Goal: Information Seeking & Learning: Understand process/instructions

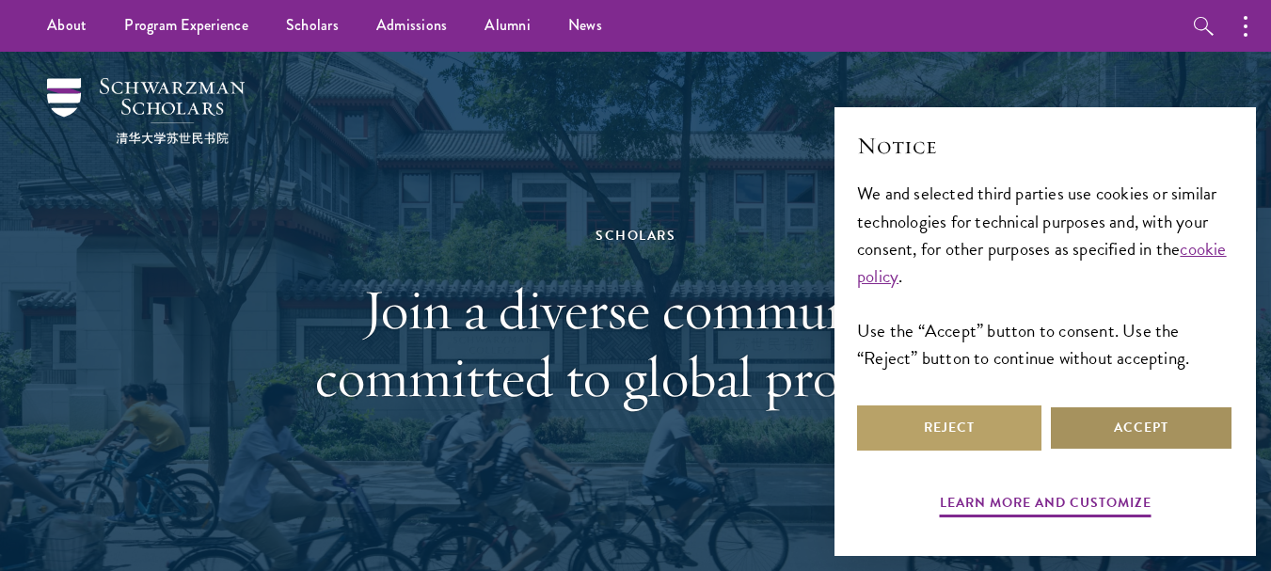
click at [1107, 440] on button "Accept" at bounding box center [1141, 428] width 184 height 45
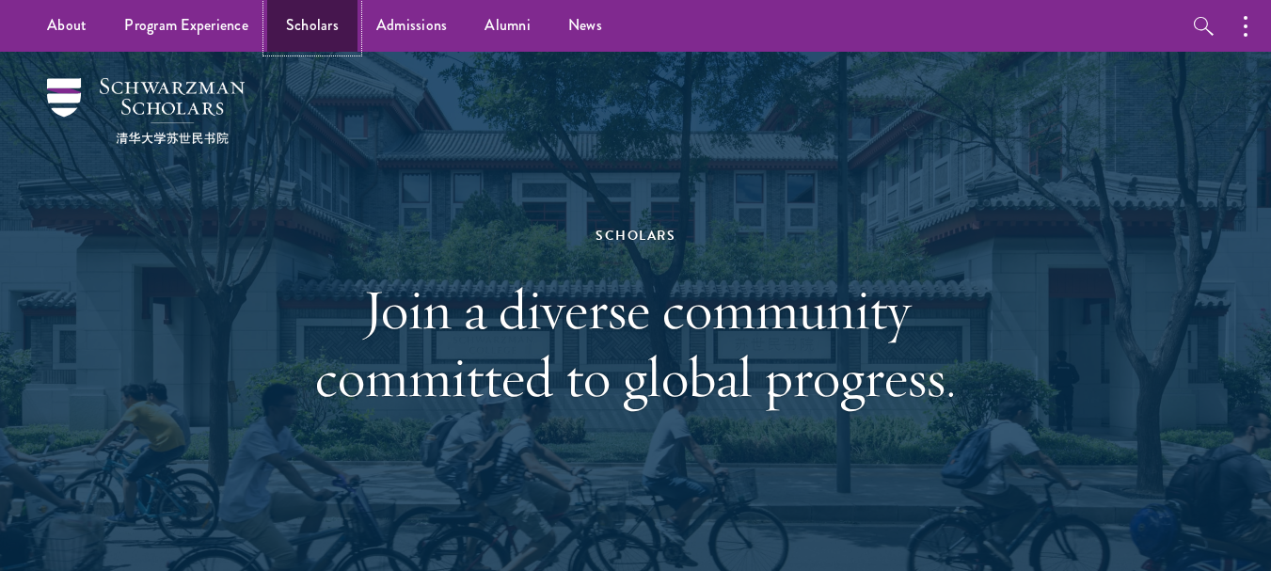
click at [302, 33] on link "Scholars" at bounding box center [312, 26] width 90 height 52
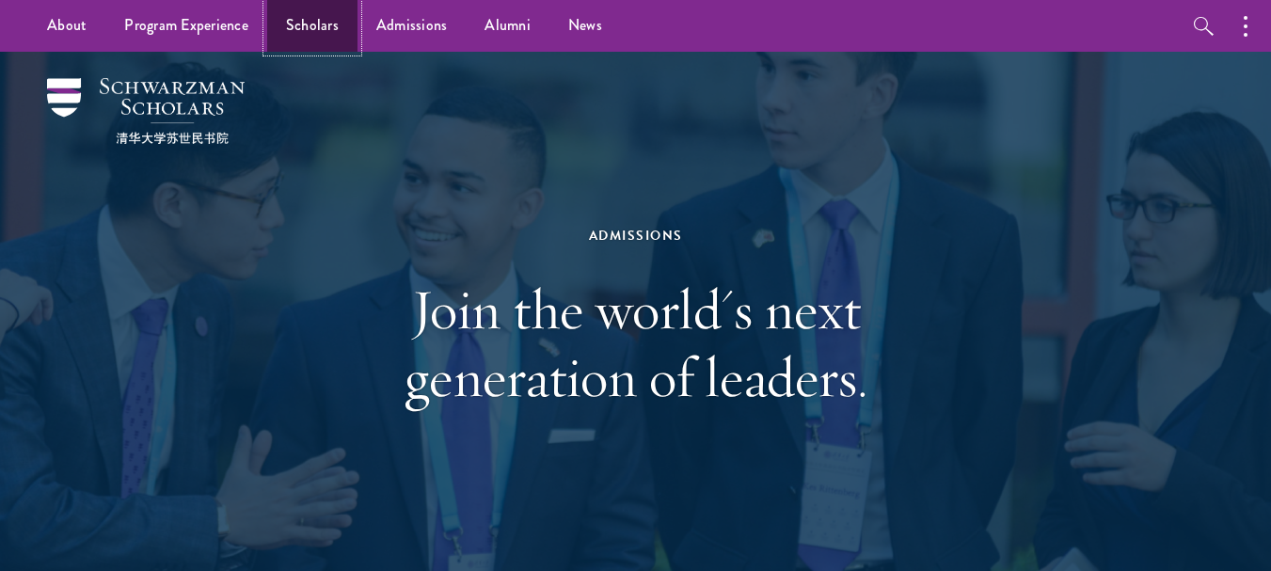
click at [328, 24] on link "Scholars" at bounding box center [312, 26] width 90 height 52
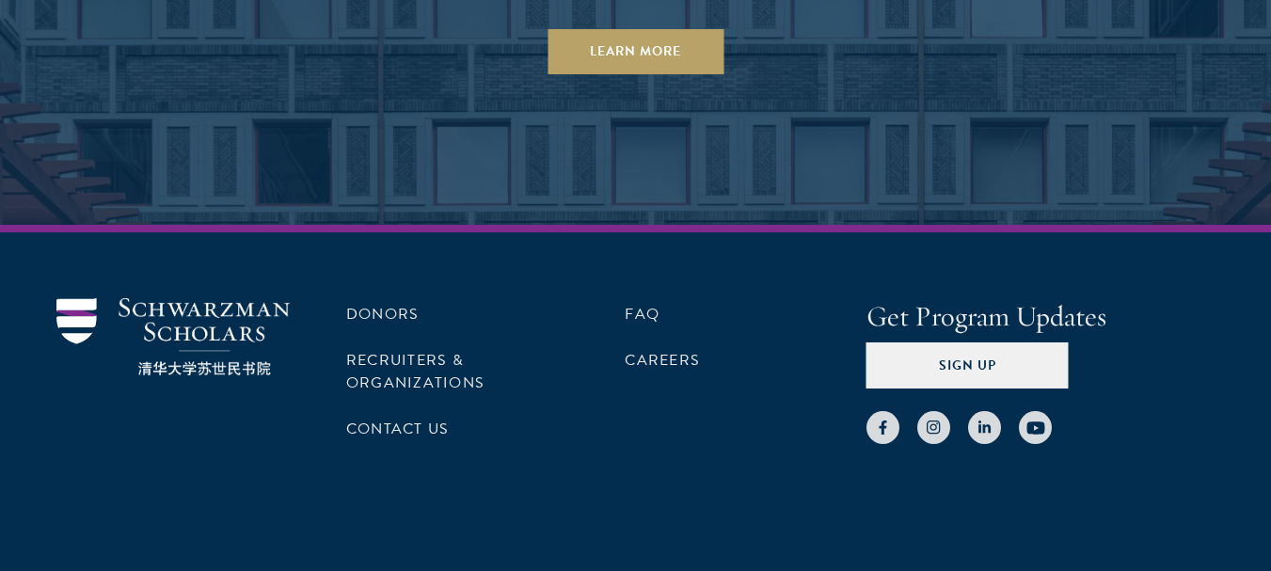
scroll to position [5789, 0]
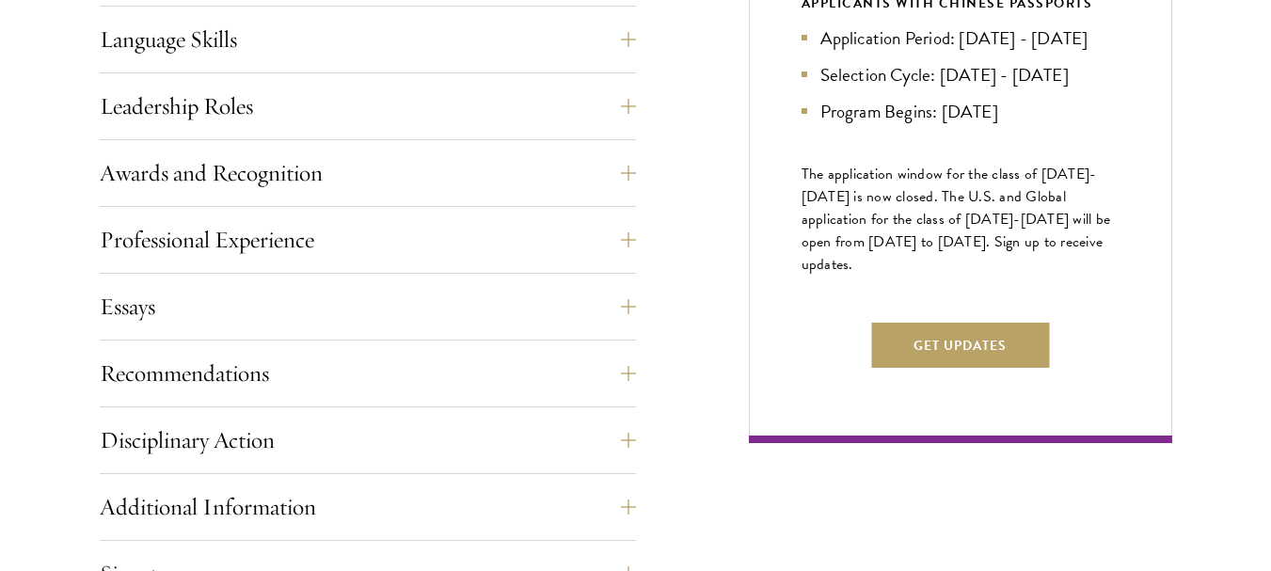
scroll to position [1088, 0]
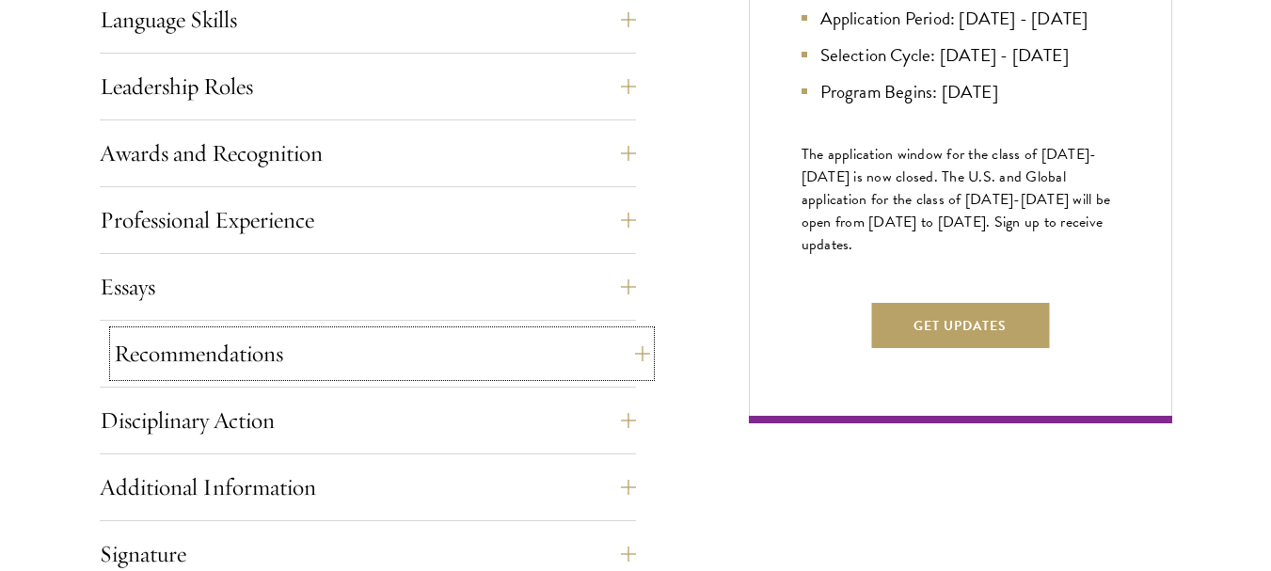
click at [260, 356] on button "Recommendations" at bounding box center [382, 353] width 536 height 45
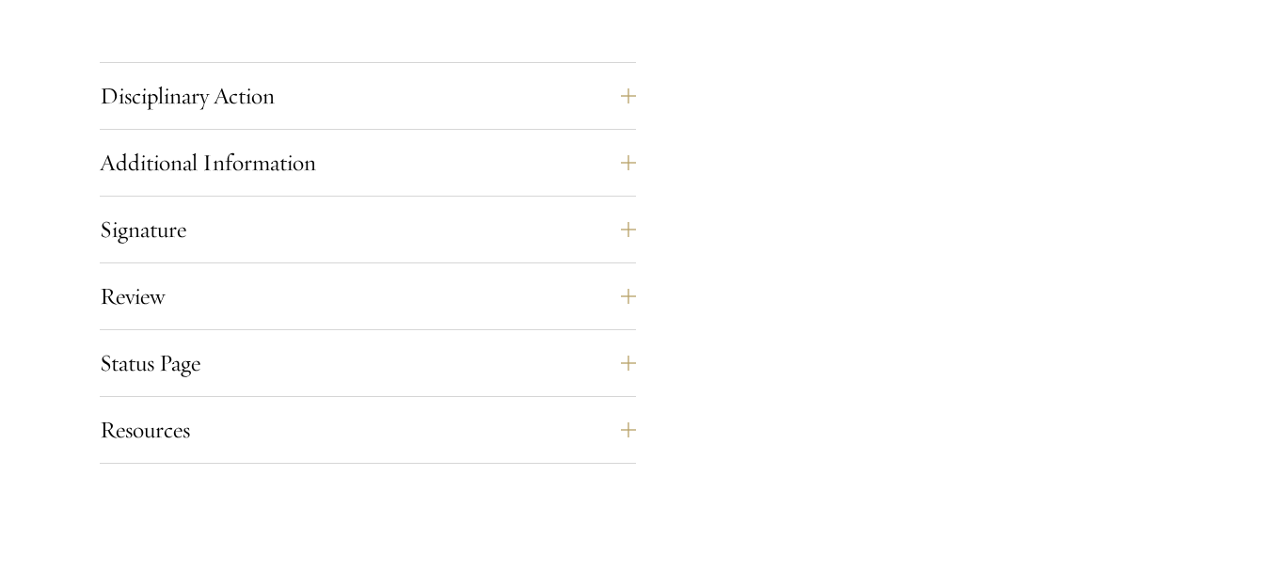
scroll to position [2963, 0]
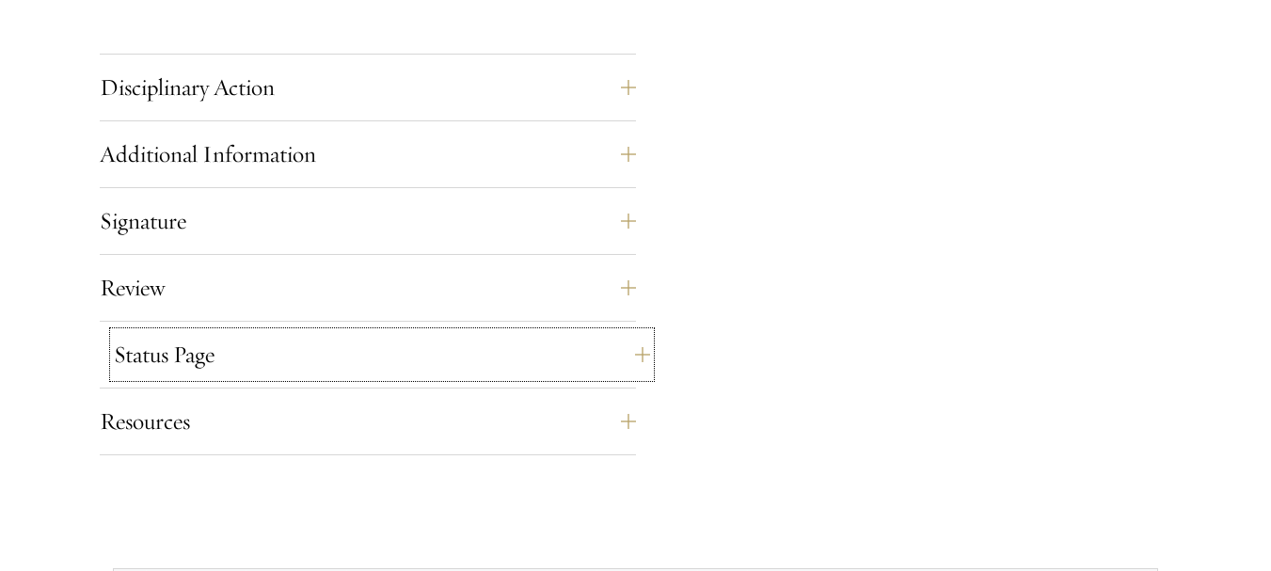
click at [177, 361] on button "Status Page" at bounding box center [382, 354] width 536 height 45
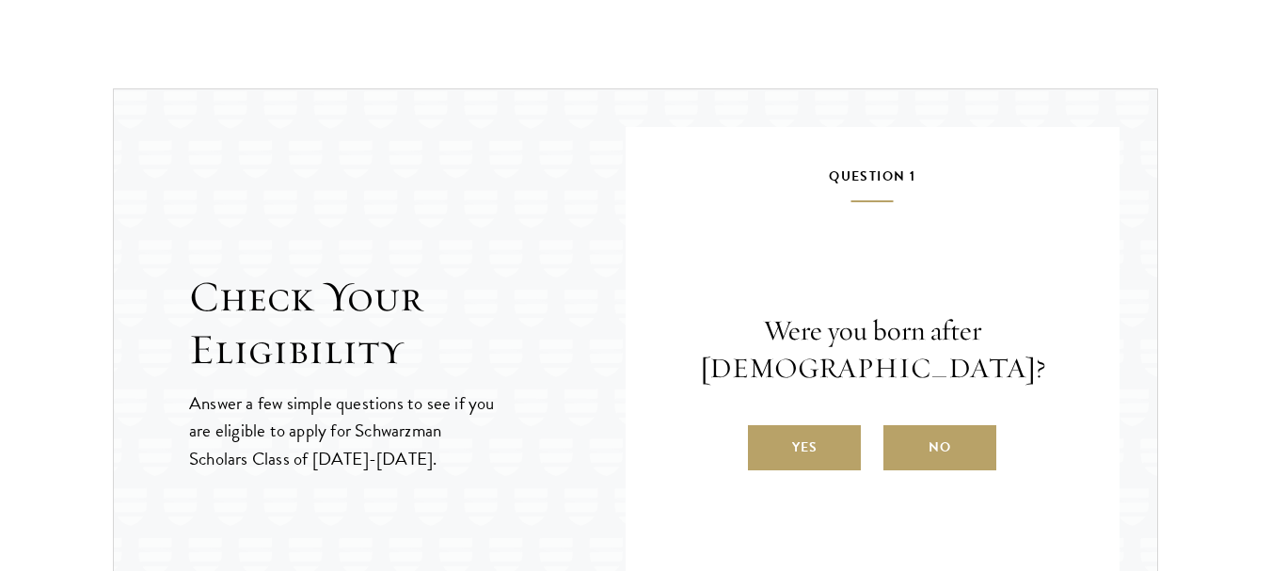
scroll to position [2336, 0]
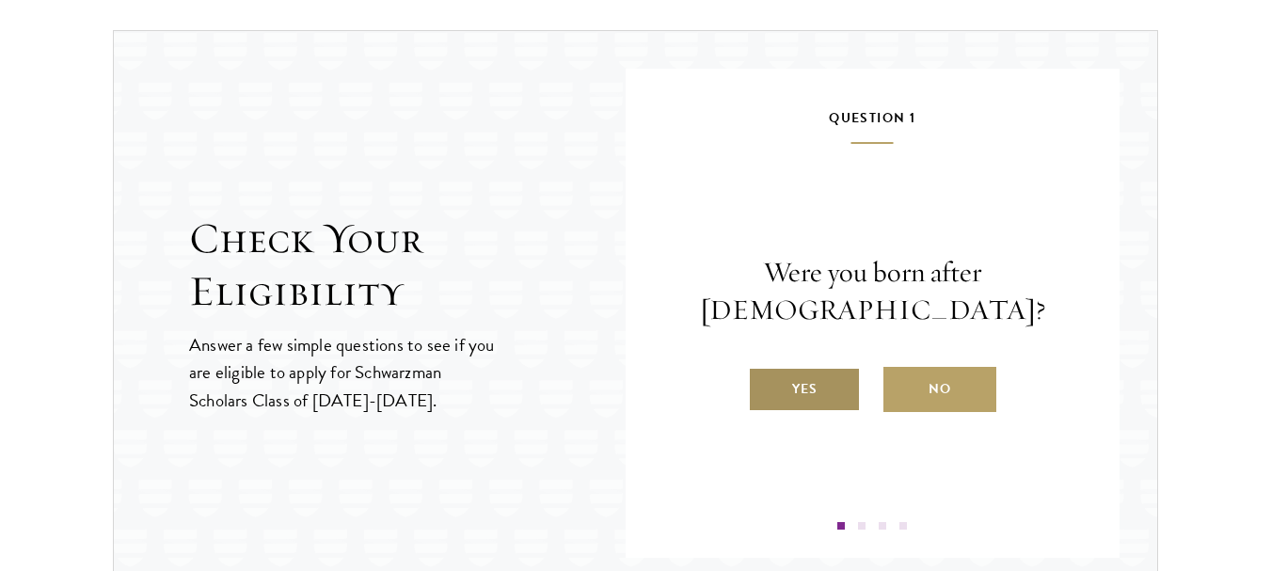
click at [828, 396] on label "Yes" at bounding box center [804, 389] width 113 height 45
click at [765, 386] on input "Yes" at bounding box center [756, 377] width 17 height 17
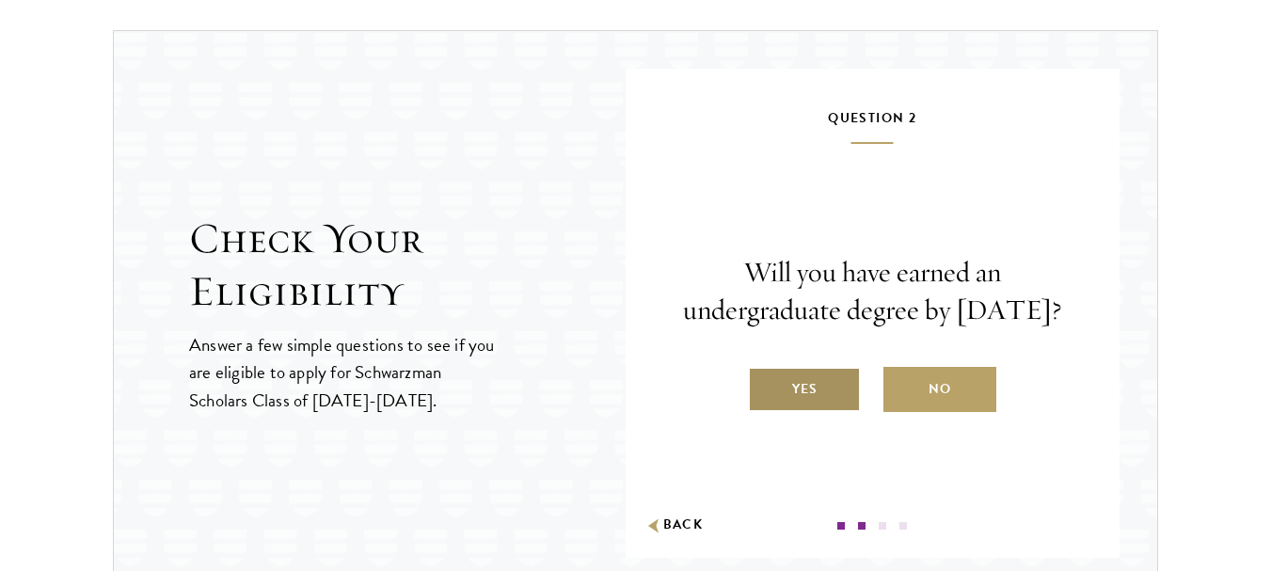
click at [826, 410] on label "Yes" at bounding box center [804, 389] width 113 height 45
click at [765, 386] on input "Yes" at bounding box center [756, 377] width 17 height 17
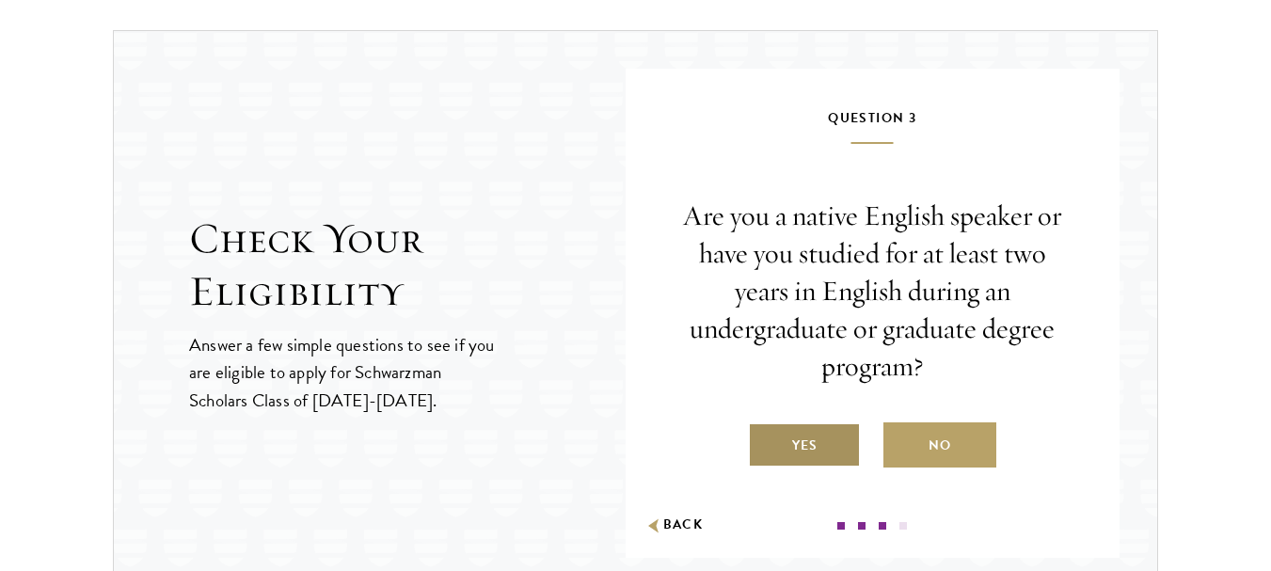
click at [819, 455] on label "Yes" at bounding box center [804, 445] width 113 height 45
click at [765, 442] on input "Yes" at bounding box center [756, 433] width 17 height 17
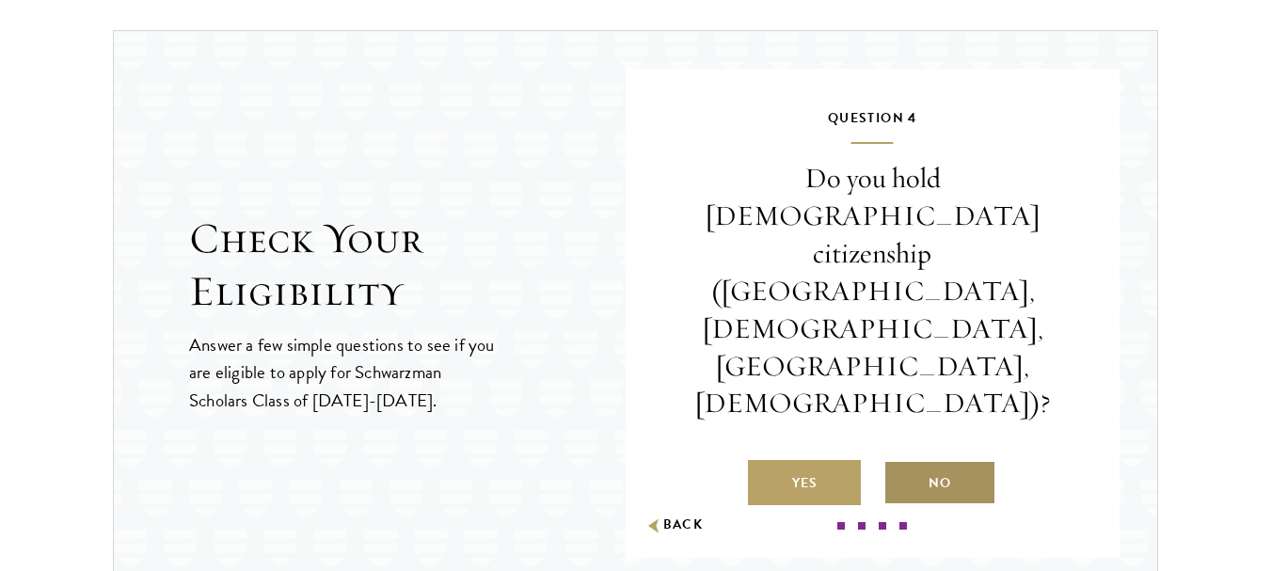
click at [928, 460] on label "No" at bounding box center [940, 482] width 113 height 45
click at [901, 463] on input "No" at bounding box center [892, 471] width 17 height 17
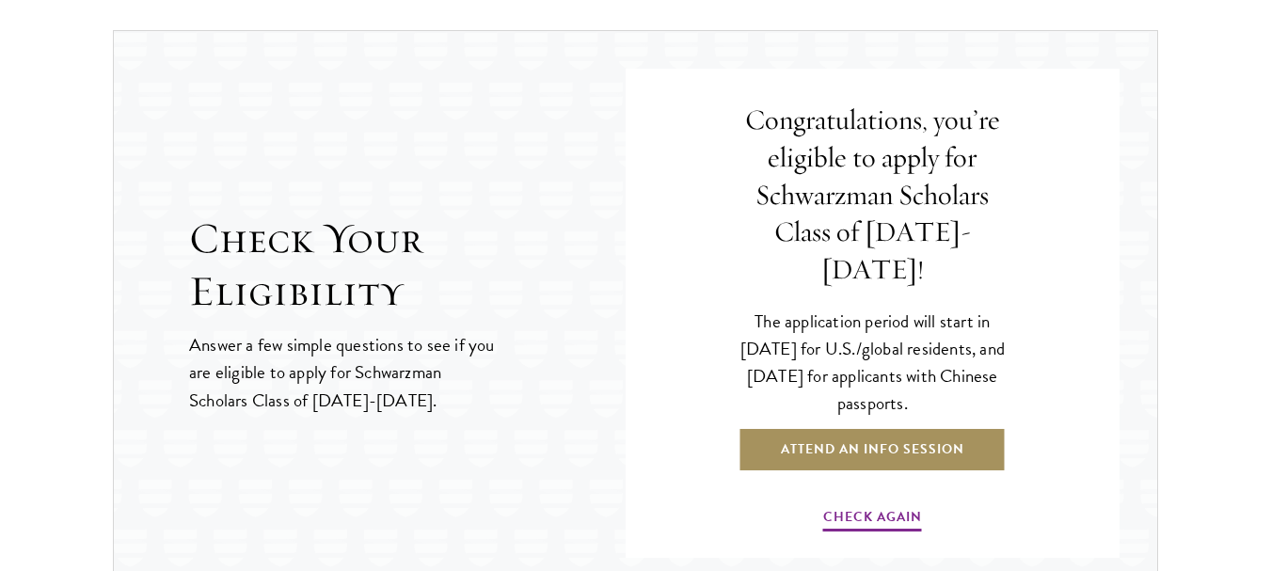
click at [891, 427] on link "Attend an Info Session" at bounding box center [873, 449] width 268 height 45
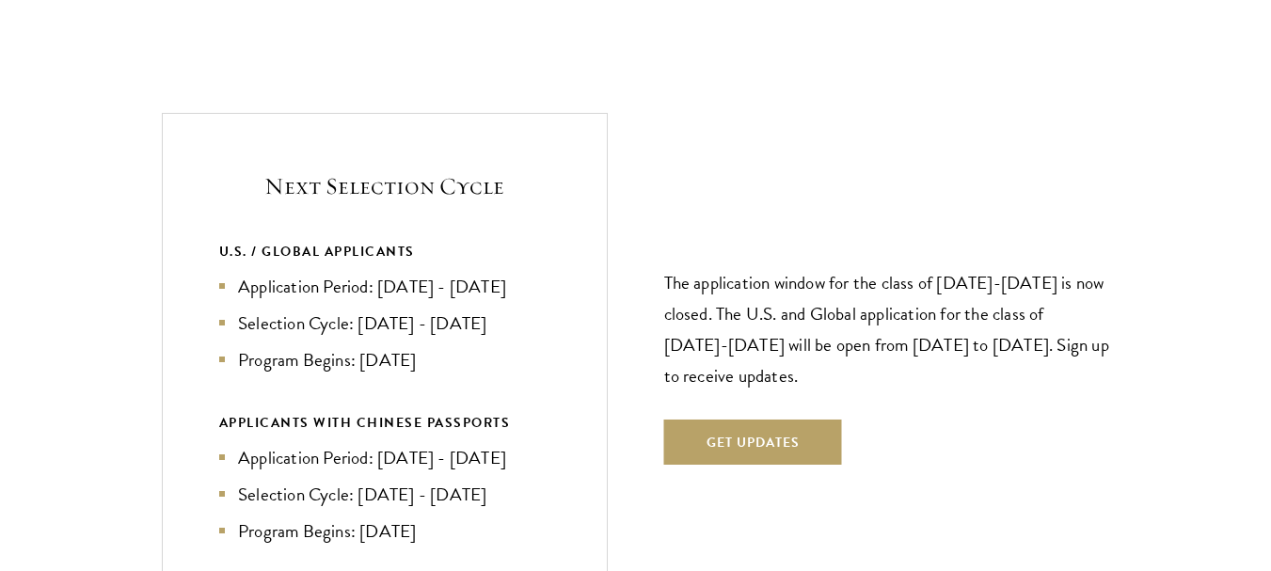
scroll to position [3915, 0]
